Goal: Information Seeking & Learning: Learn about a topic

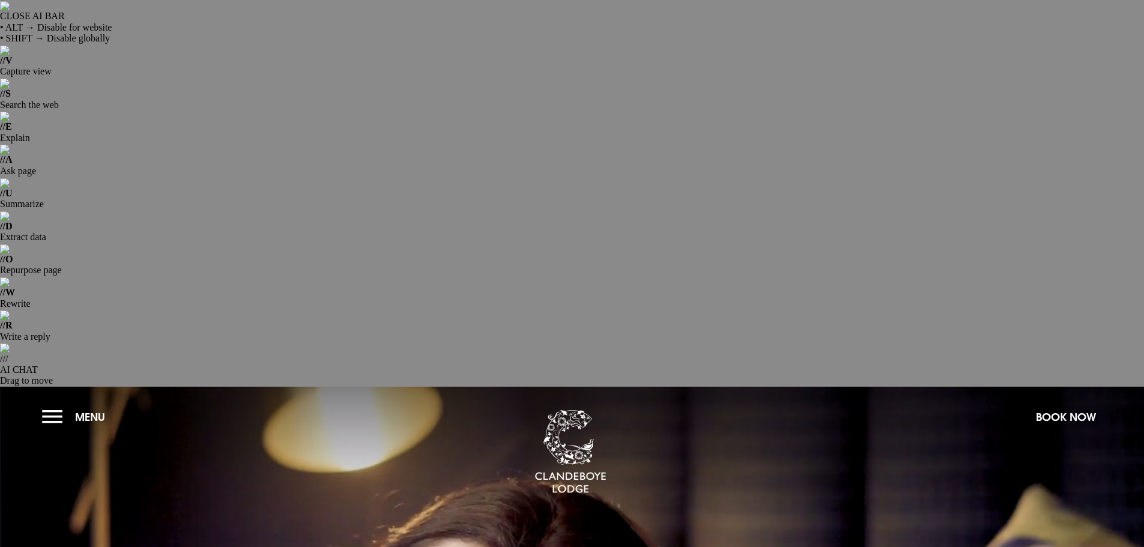
drag, startPoint x: 44, startPoint y: 25, endPoint x: 38, endPoint y: 29, distance: 7.8
click at [47, 404] on button "Menu" at bounding box center [76, 417] width 69 height 26
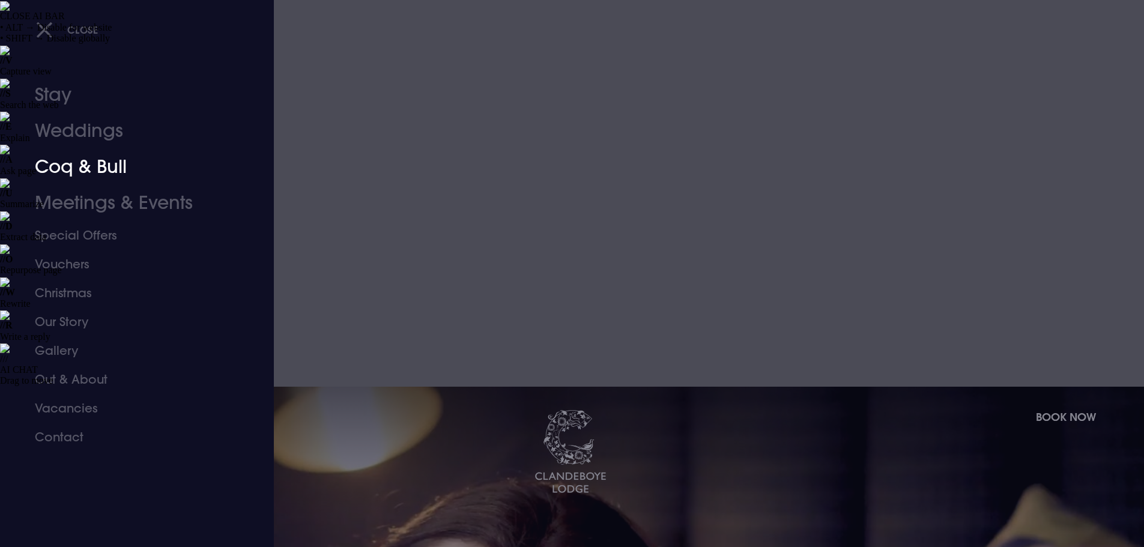
click at [69, 172] on link "Coq & Bull" at bounding box center [130, 167] width 190 height 36
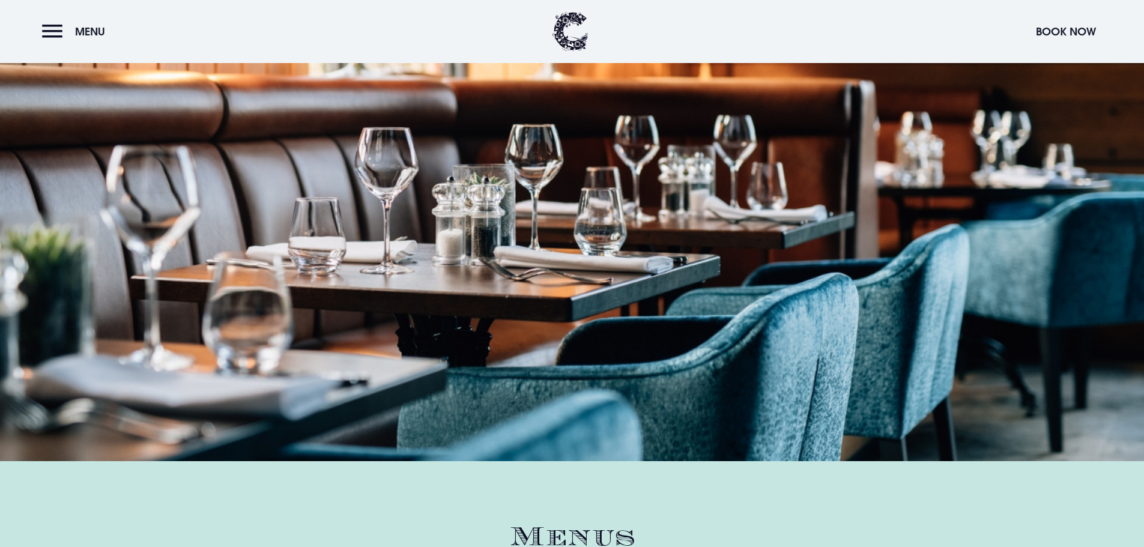
scroll to position [2043, 0]
